Goal: Obtain resource: Download file/media

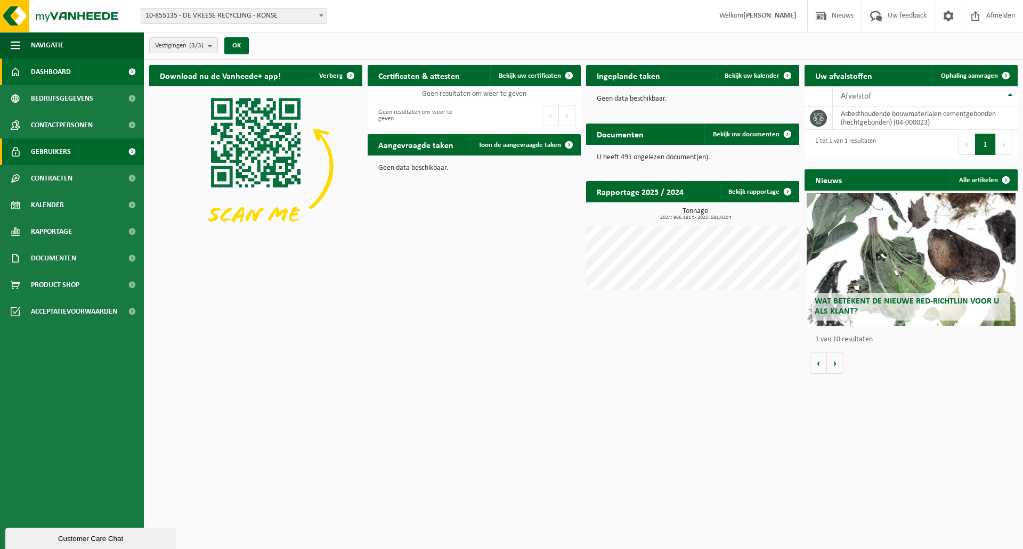
click at [76, 154] on link "Gebruikers" at bounding box center [72, 152] width 144 height 27
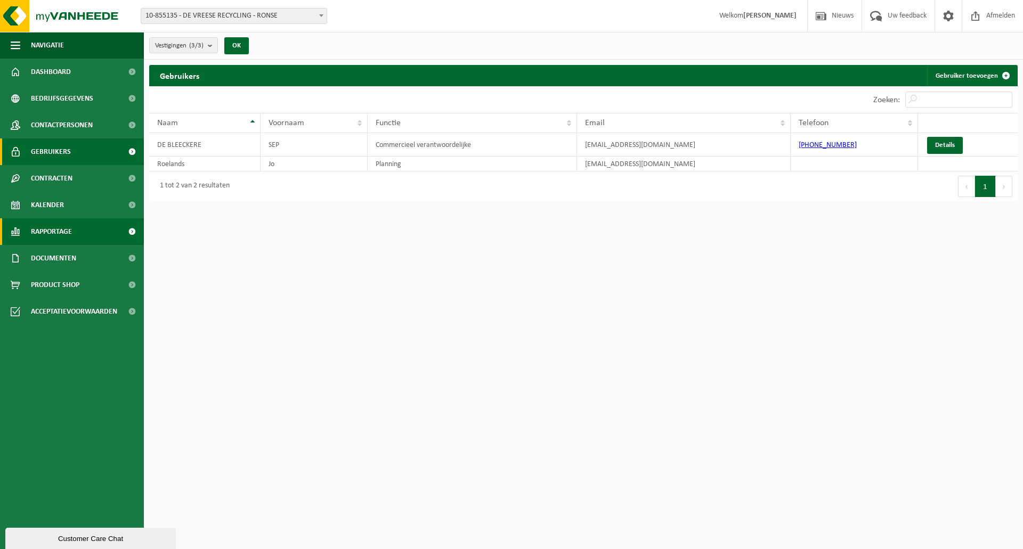
click at [59, 236] on span "Rapportage" at bounding box center [51, 231] width 41 height 27
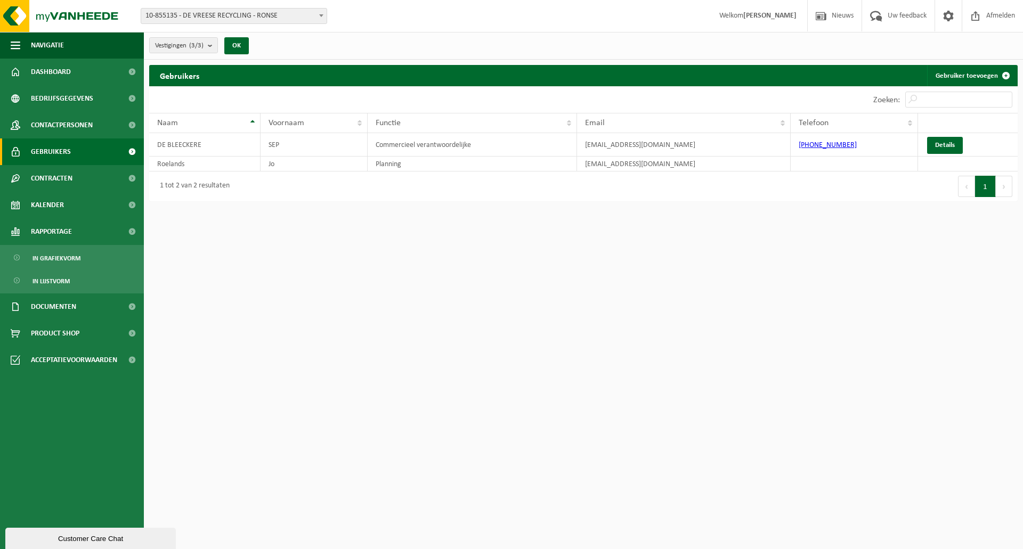
click at [75, 268] on ul "In grafiekvorm In lijstvorm" at bounding box center [72, 269] width 144 height 48
click at [78, 233] on link "Rapportage" at bounding box center [72, 231] width 144 height 27
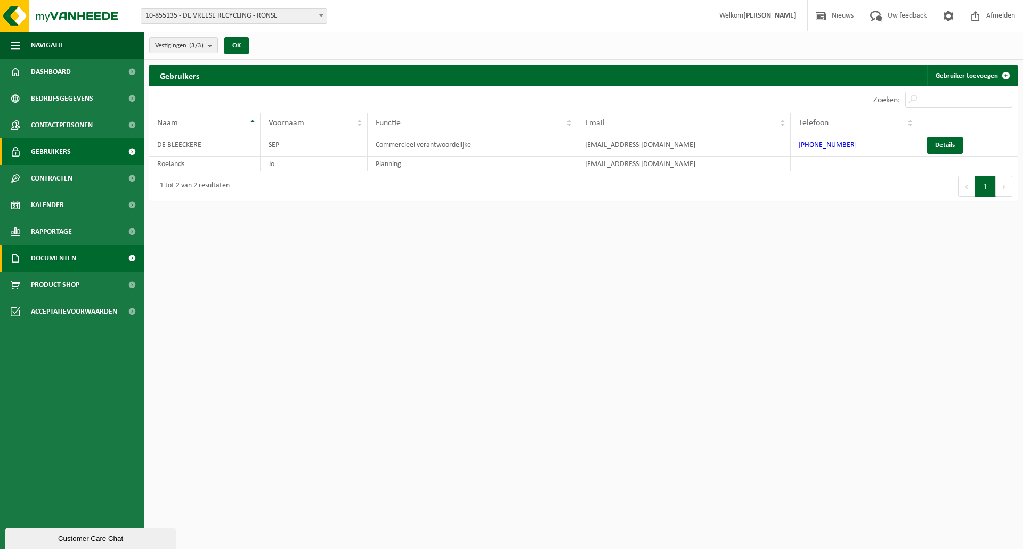
click at [82, 257] on link "Documenten" at bounding box center [72, 258] width 144 height 27
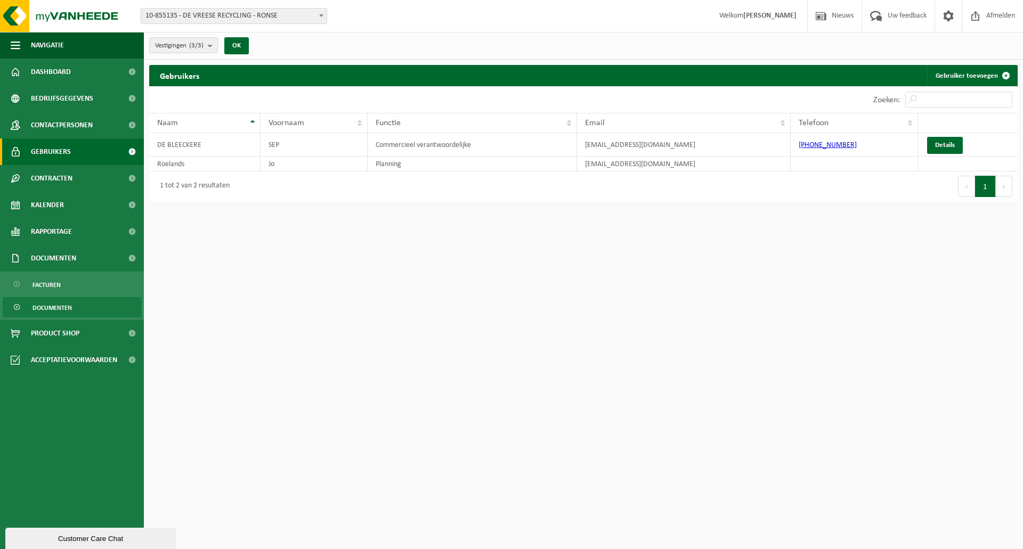
click at [58, 307] on span "Documenten" at bounding box center [52, 308] width 39 height 20
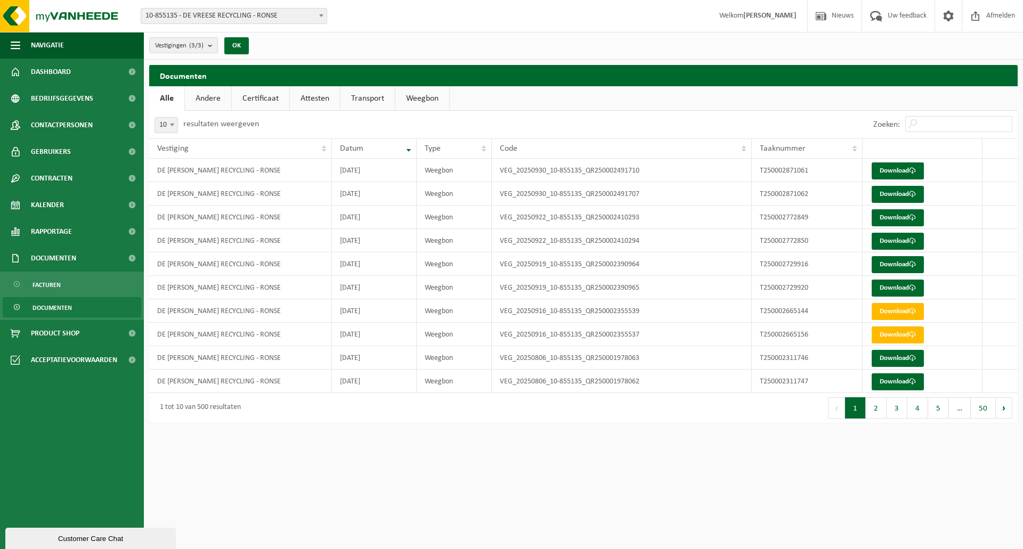
click at [439, 106] on link "Weegbon" at bounding box center [422, 98] width 54 height 25
click at [889, 174] on link "Download" at bounding box center [898, 171] width 52 height 17
click at [884, 198] on link "Download" at bounding box center [898, 194] width 52 height 17
